Goal: Use online tool/utility

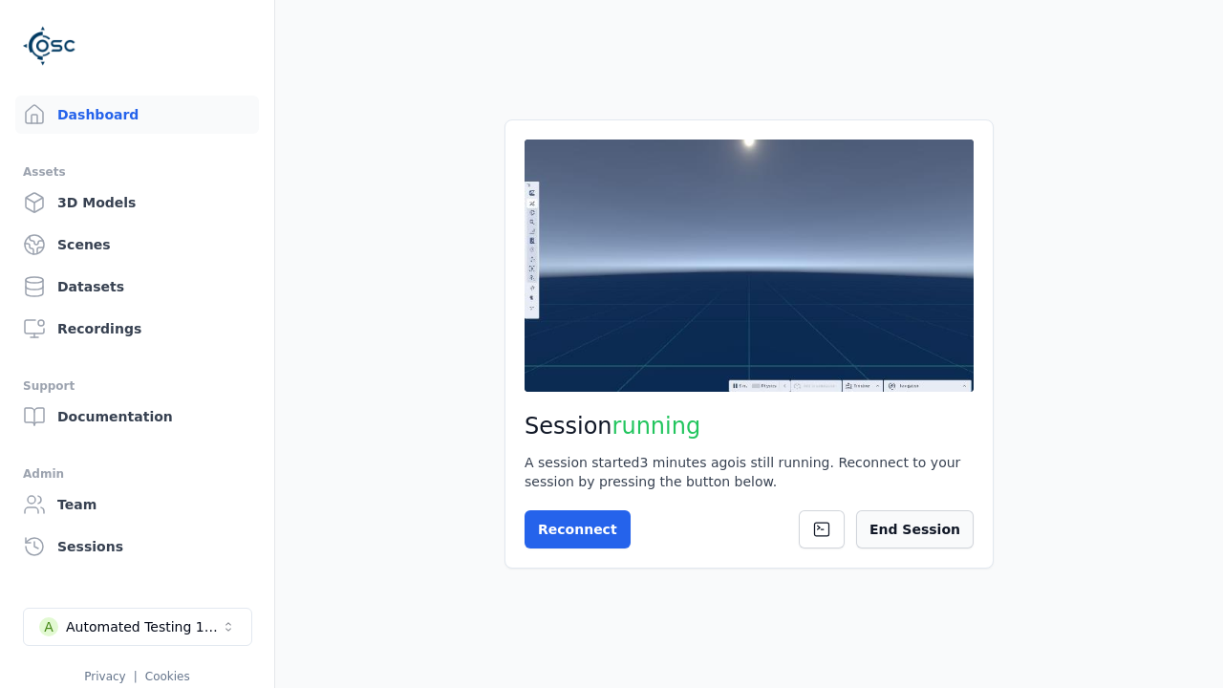
click at [943, 519] on button "End Session" at bounding box center [915, 529] width 118 height 38
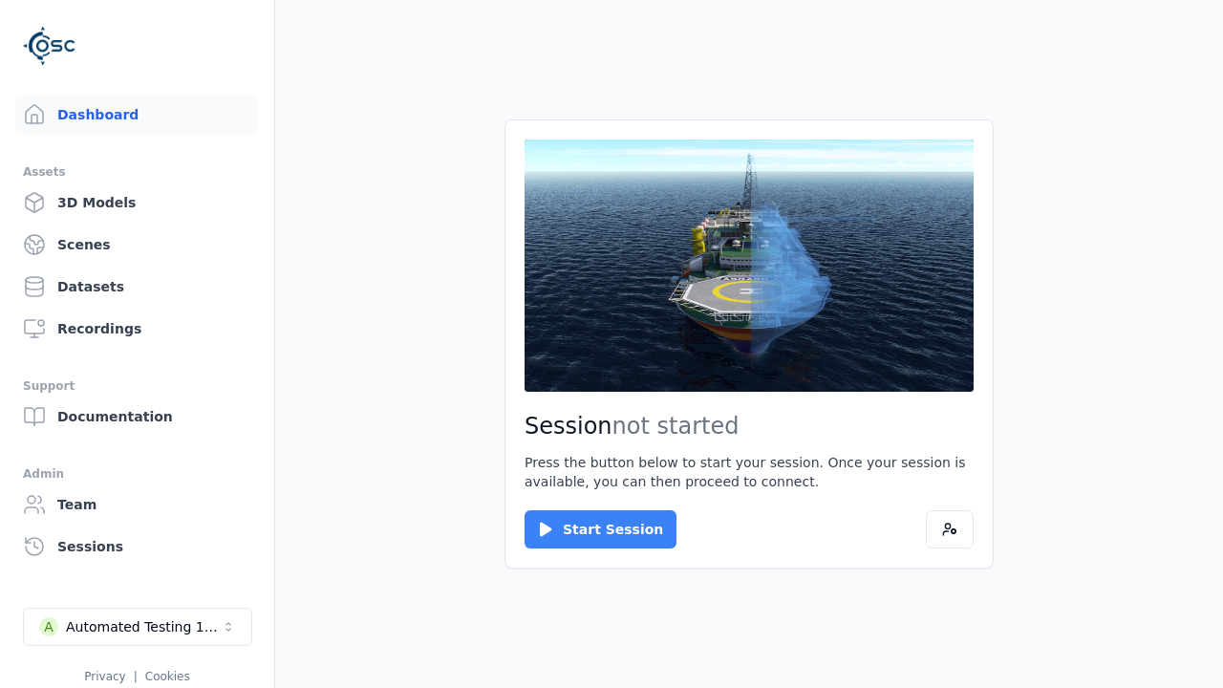
click at [589, 529] on button "Start Session" at bounding box center [601, 529] width 152 height 38
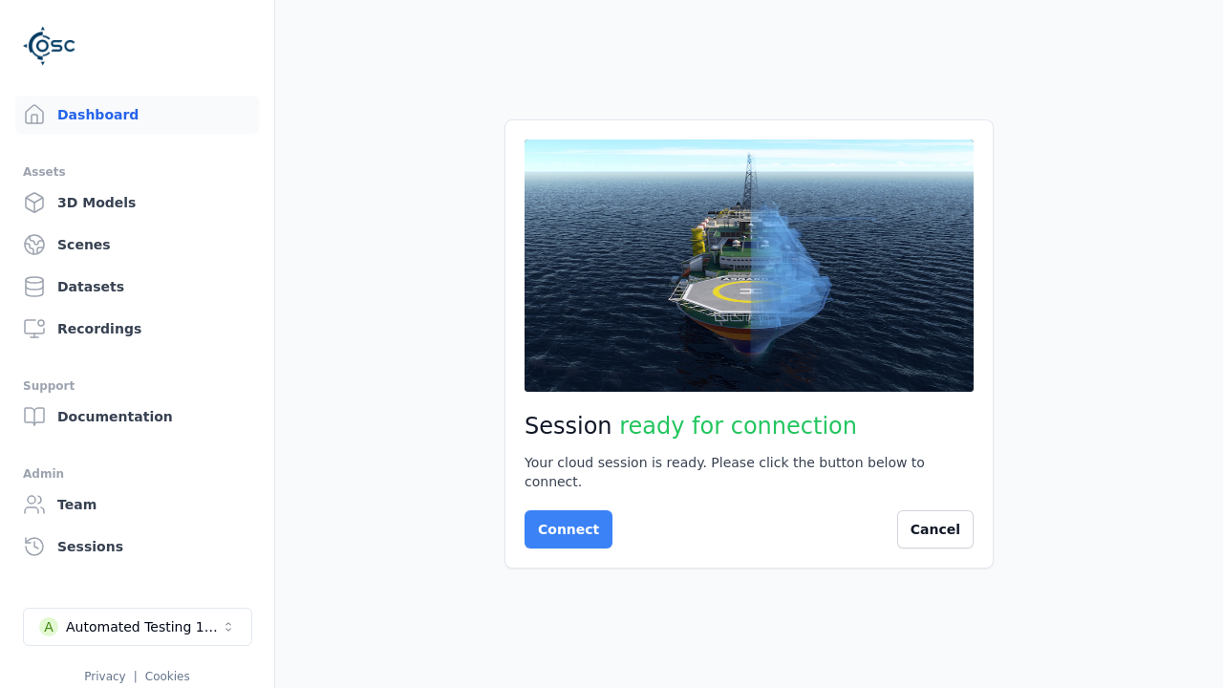
click at [563, 520] on button "Connect" at bounding box center [569, 529] width 88 height 38
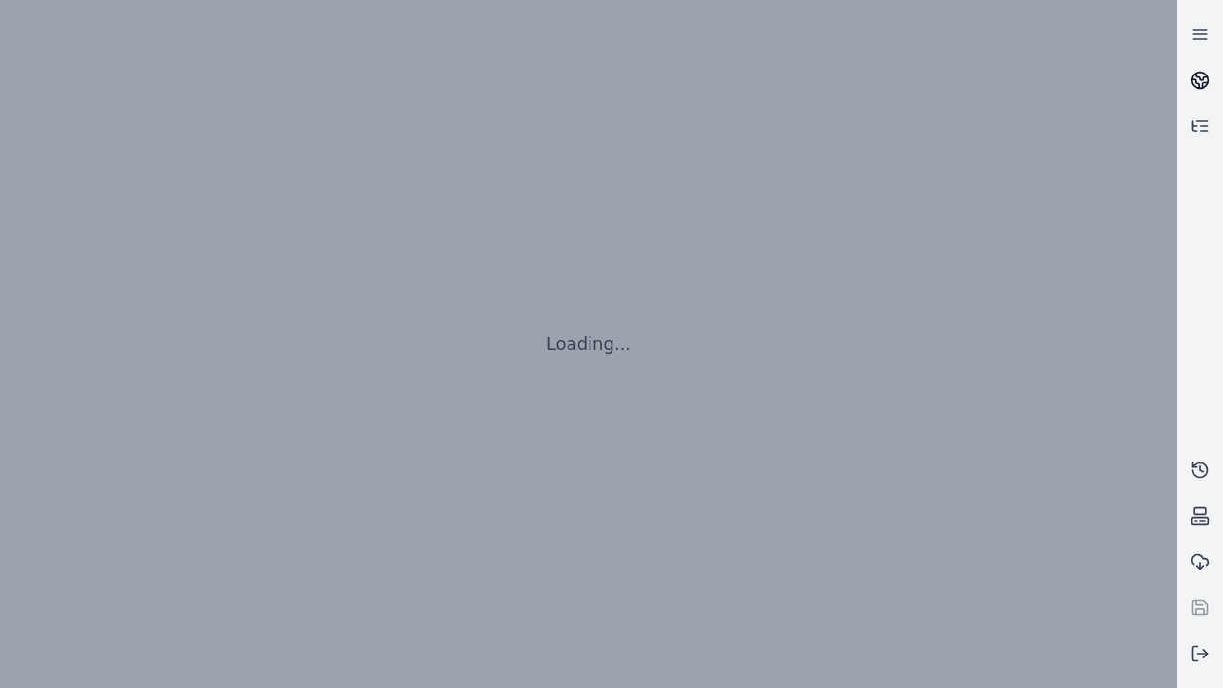
click at [1200, 80] on icon at bounding box center [1201, 77] width 11 height 7
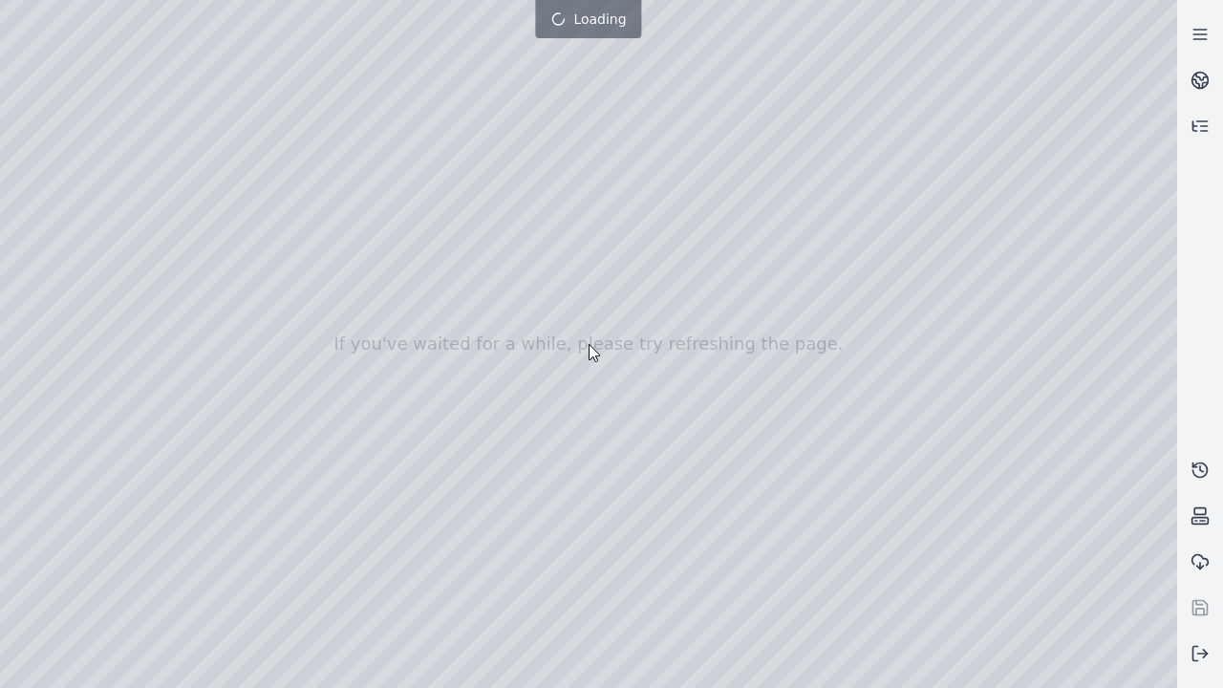
click at [5, 5] on div at bounding box center [611, 344] width 1223 height 764
click at [59, 174] on div at bounding box center [588, 344] width 1177 height 688
click at [33, 200] on div at bounding box center [588, 344] width 1177 height 688
click at [316, 44] on div at bounding box center [588, 344] width 1177 height 688
click at [216, 90] on div at bounding box center [588, 344] width 1177 height 688
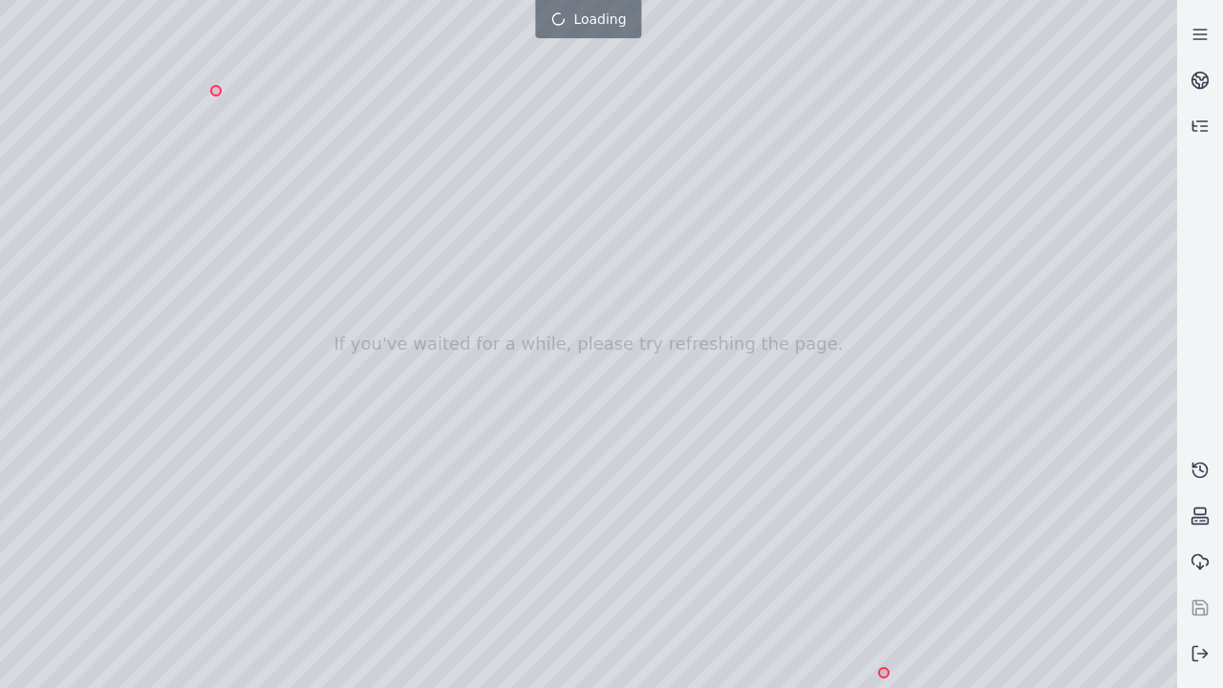
click at [884, 672] on div at bounding box center [588, 344] width 1177 height 688
